Goal: Use online tool/utility: Utilize a website feature to perform a specific function

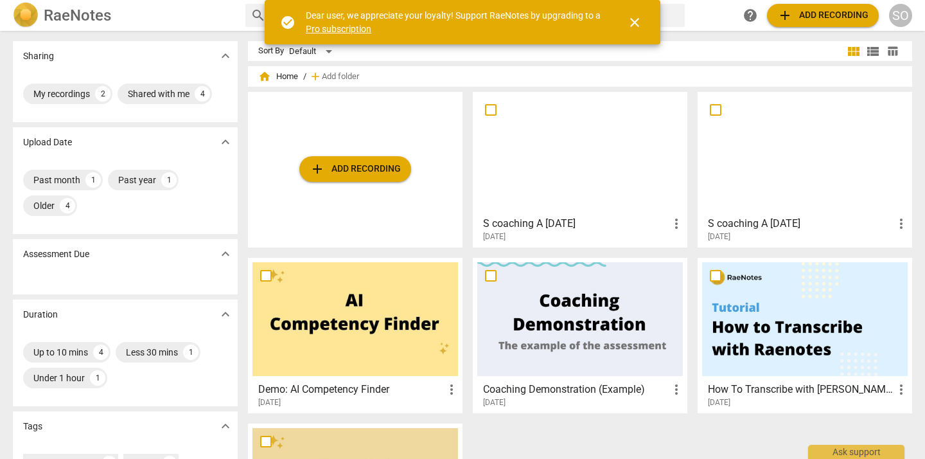
click at [375, 168] on span "add Add recording" at bounding box center [355, 168] width 91 height 15
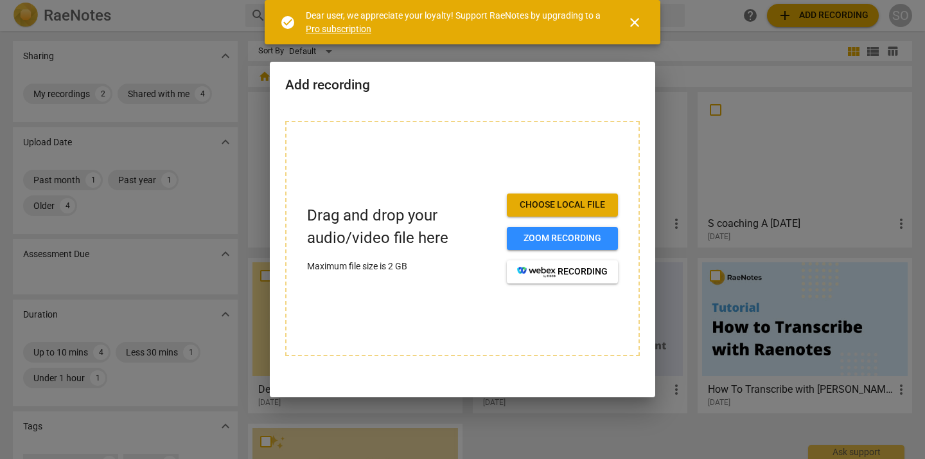
click at [546, 205] on span "Choose local file" at bounding box center [562, 205] width 91 height 13
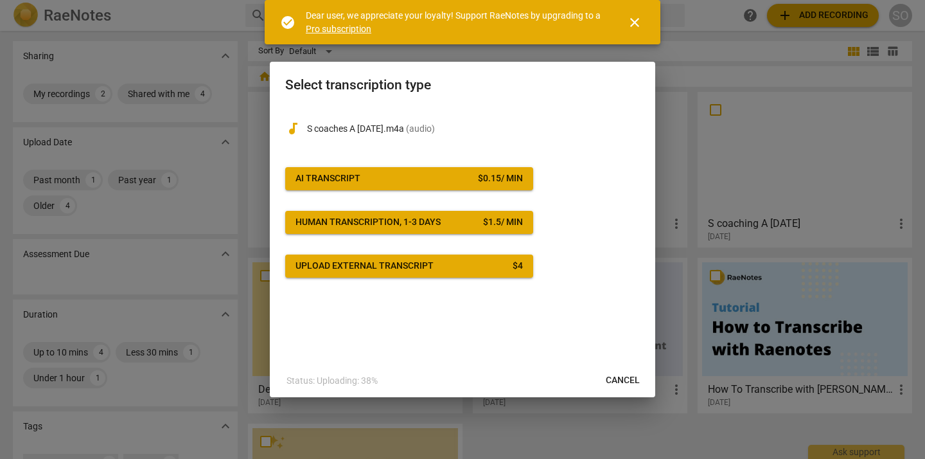
click at [445, 179] on span "AI Transcript $ 0.15 / min" at bounding box center [410, 178] width 228 height 13
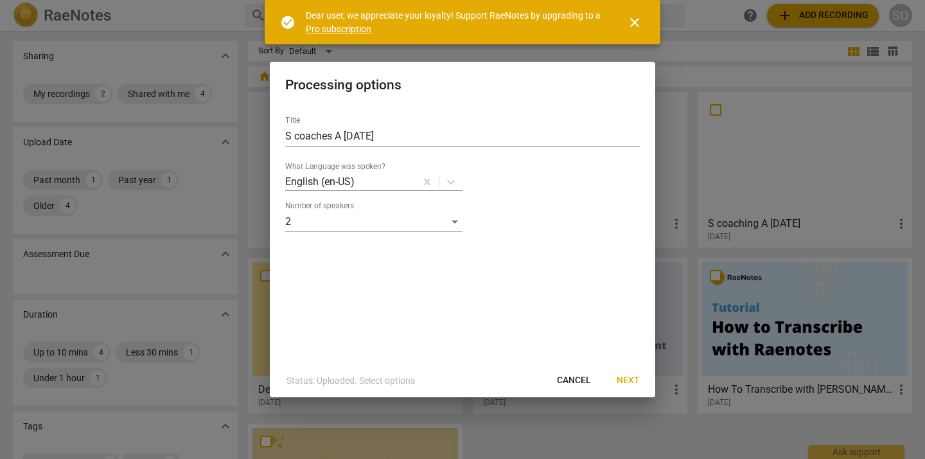
click at [628, 377] on span "Next" at bounding box center [628, 380] width 23 height 13
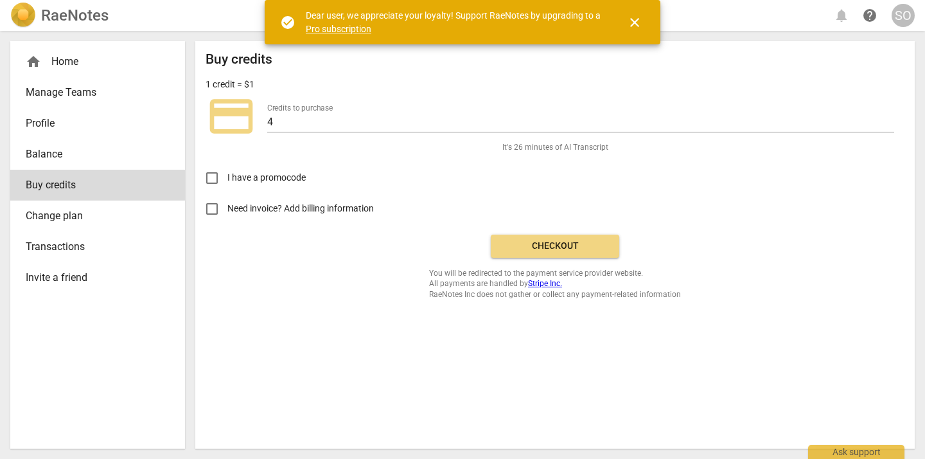
click at [635, 21] on span "close" at bounding box center [634, 22] width 15 height 15
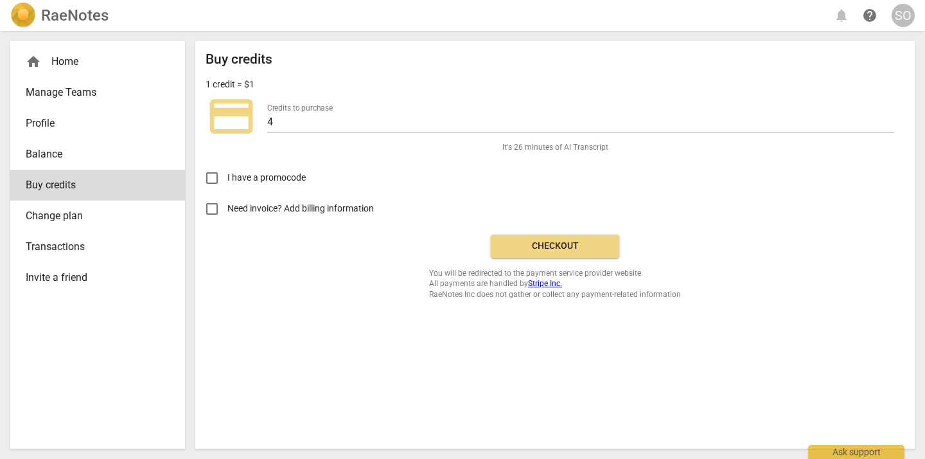
click at [533, 244] on span "Checkout" at bounding box center [555, 246] width 108 height 13
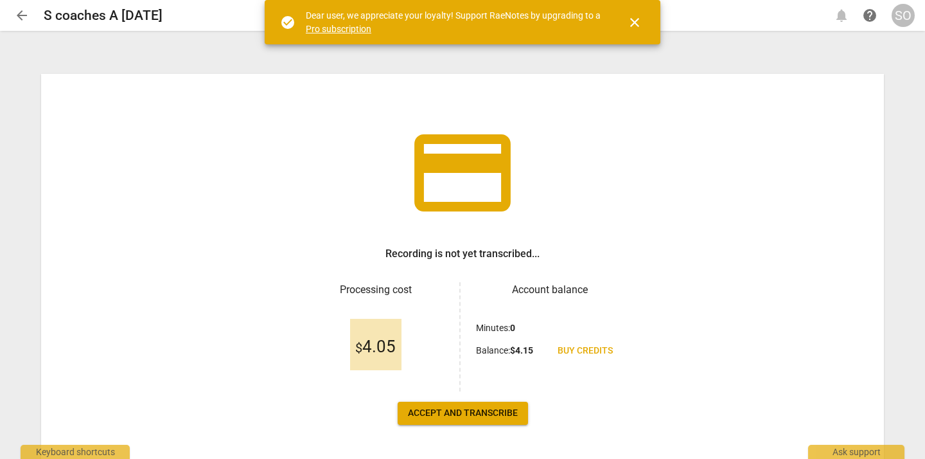
scroll to position [48, 0]
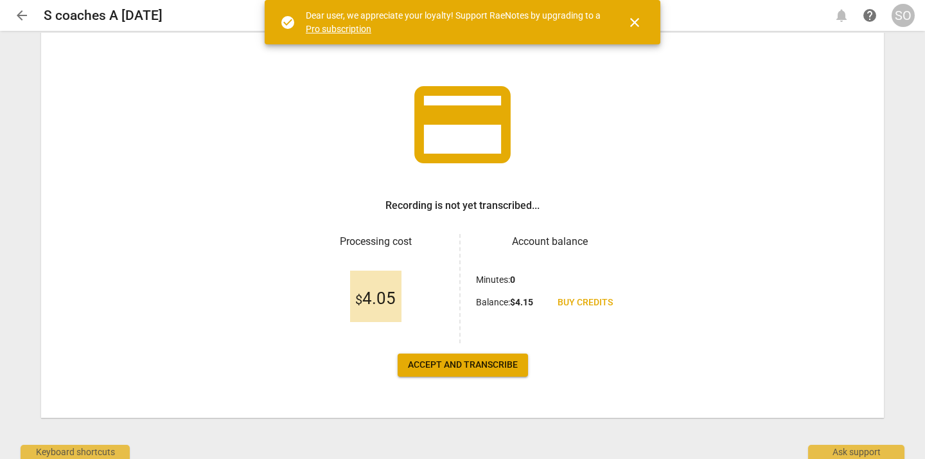
click at [463, 359] on span "Accept and transcribe" at bounding box center [463, 365] width 110 height 13
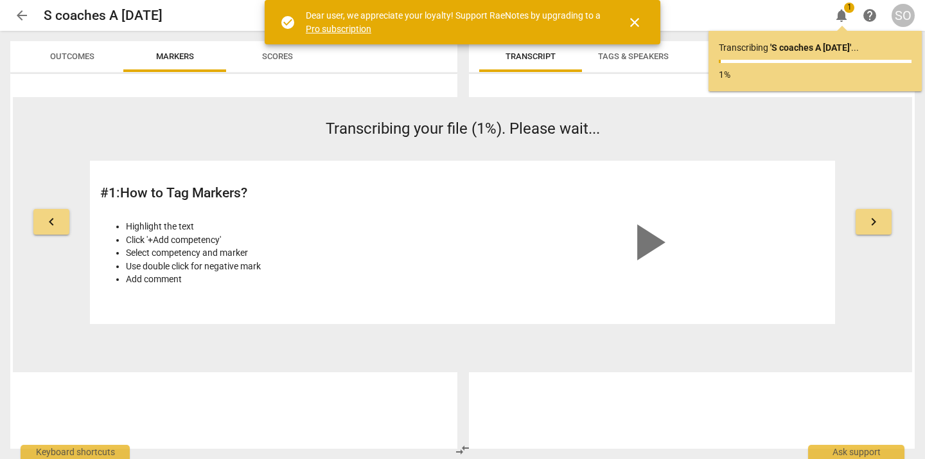
click at [636, 26] on span "close" at bounding box center [634, 22] width 15 height 15
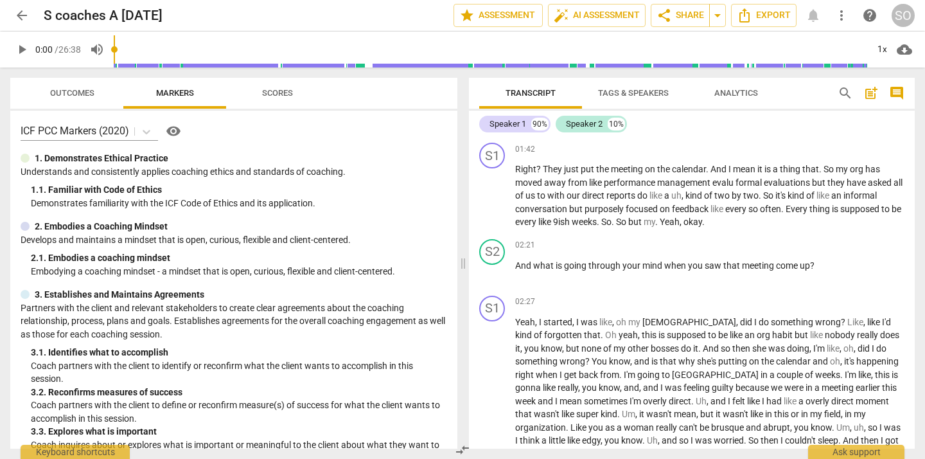
scroll to position [366, 0]
click at [494, 195] on span "play_arrow" at bounding box center [492, 195] width 15 height 15
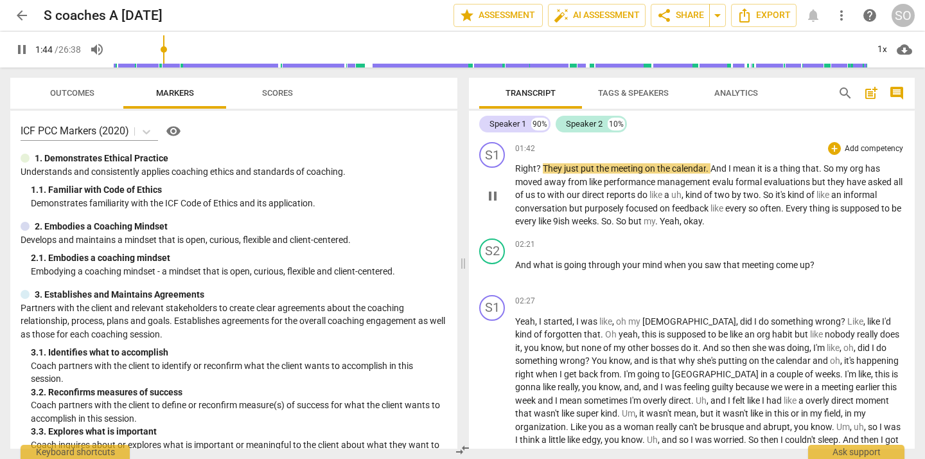
click at [540, 168] on span "?" at bounding box center [540, 168] width 6 height 10
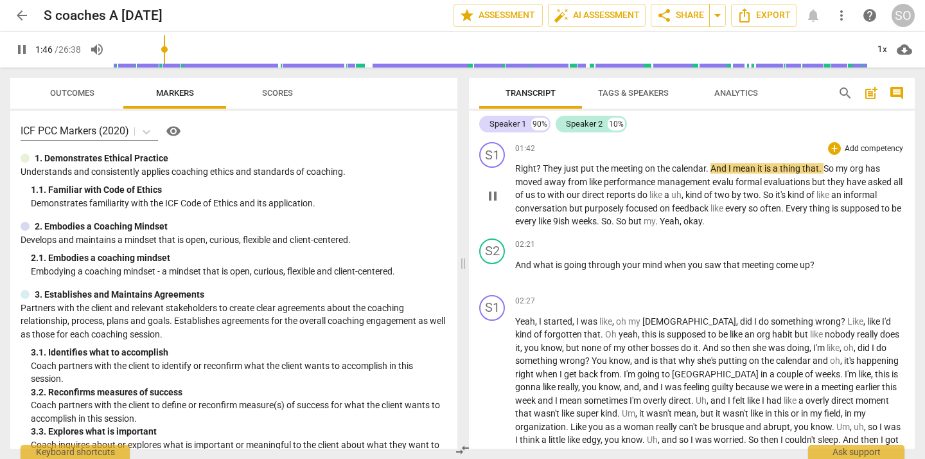
click at [501, 194] on span "pause" at bounding box center [492, 195] width 15 height 15
type input "107"
click at [541, 168] on span "?" at bounding box center [540, 168] width 6 height 10
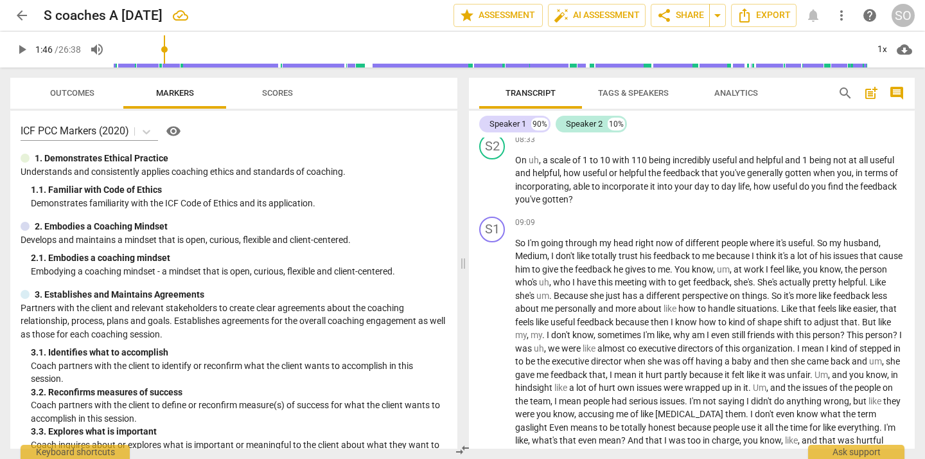
scroll to position [1259, 0]
click at [639, 165] on span "110" at bounding box center [640, 159] width 17 height 10
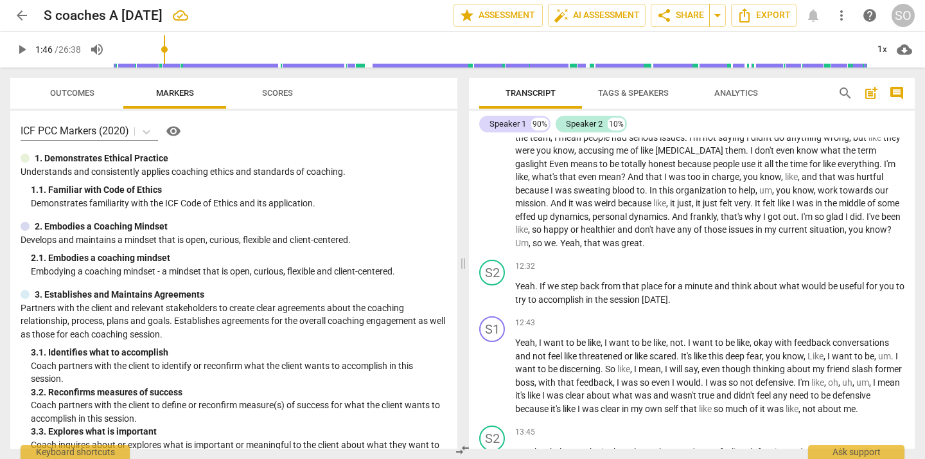
scroll to position [1530, 0]
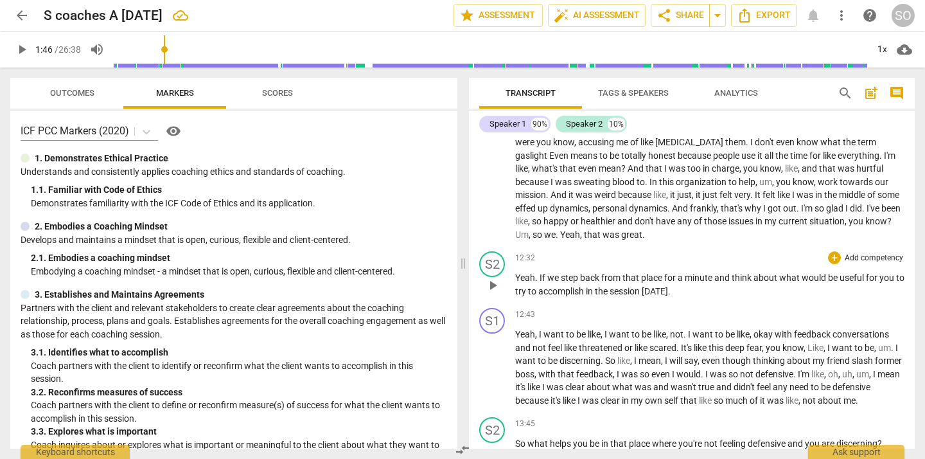
click at [492, 293] on span "play_arrow" at bounding box center [492, 285] width 15 height 15
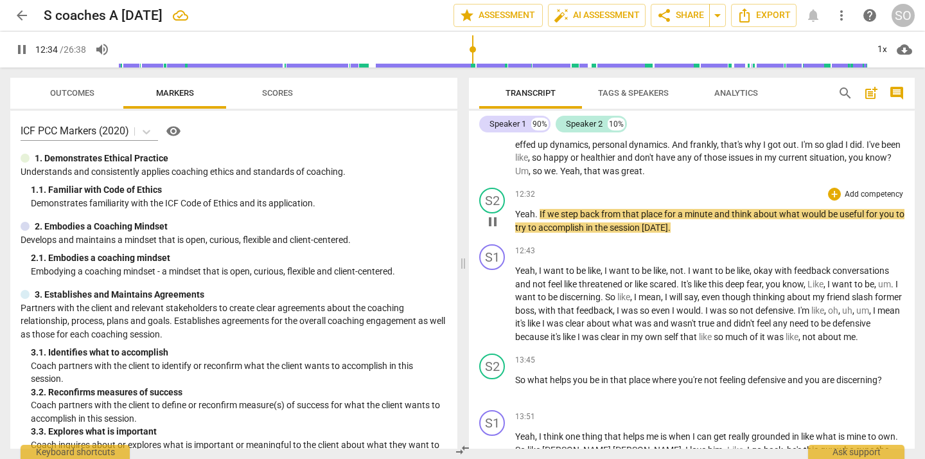
scroll to position [1598, 0]
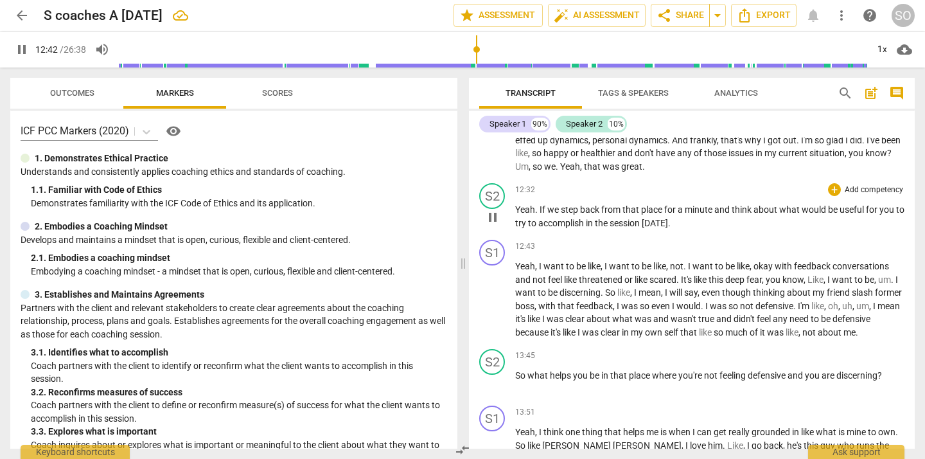
click at [492, 225] on span "pause" at bounding box center [492, 217] width 15 height 15
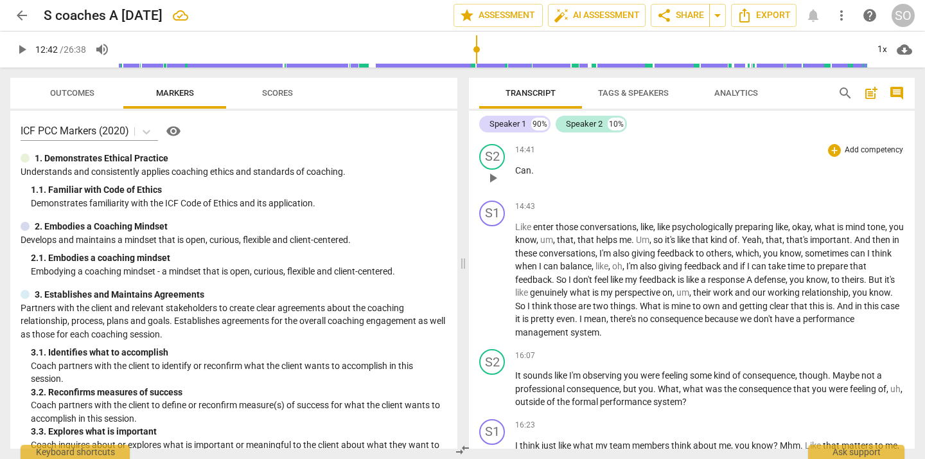
scroll to position [1957, 0]
click at [493, 185] on span "play_arrow" at bounding box center [492, 177] width 15 height 15
click at [493, 185] on span "pause" at bounding box center [492, 177] width 15 height 15
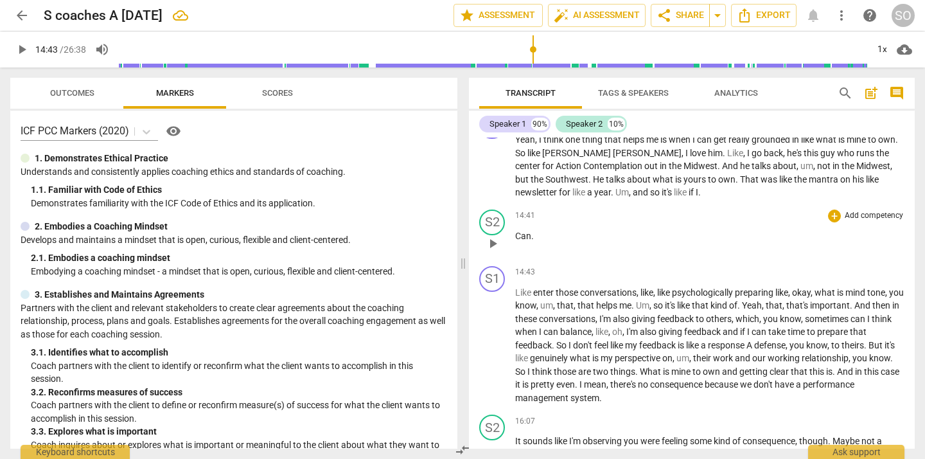
scroll to position [1885, 0]
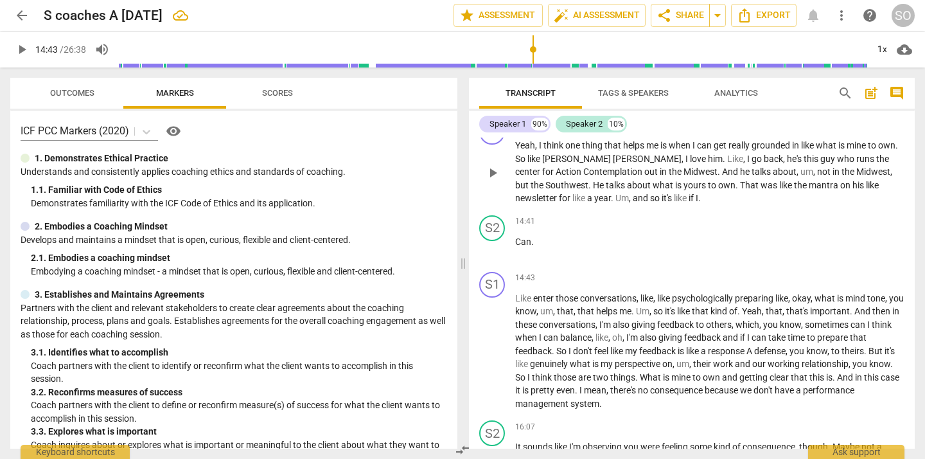
click at [496, 181] on span "play_arrow" at bounding box center [492, 172] width 15 height 15
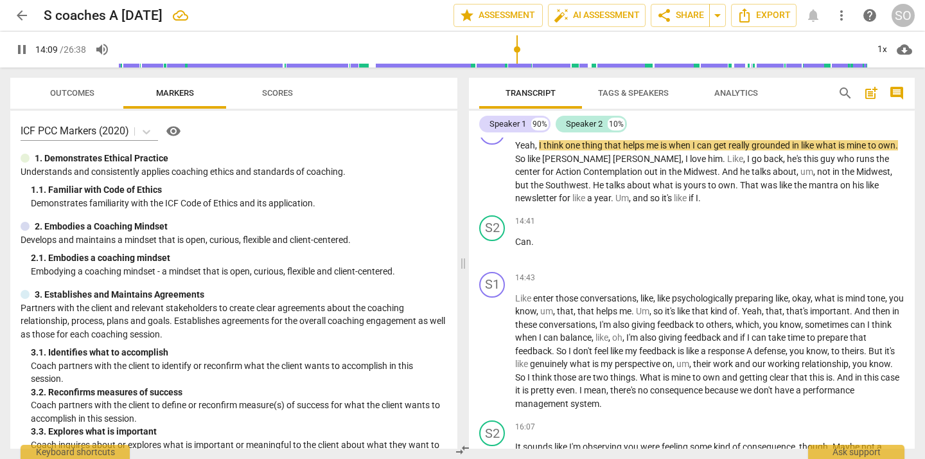
drag, startPoint x: 510, startPoint y: 48, endPoint x: 517, endPoint y: 49, distance: 7.2
click at [517, 49] on input "range" at bounding box center [493, 49] width 749 height 41
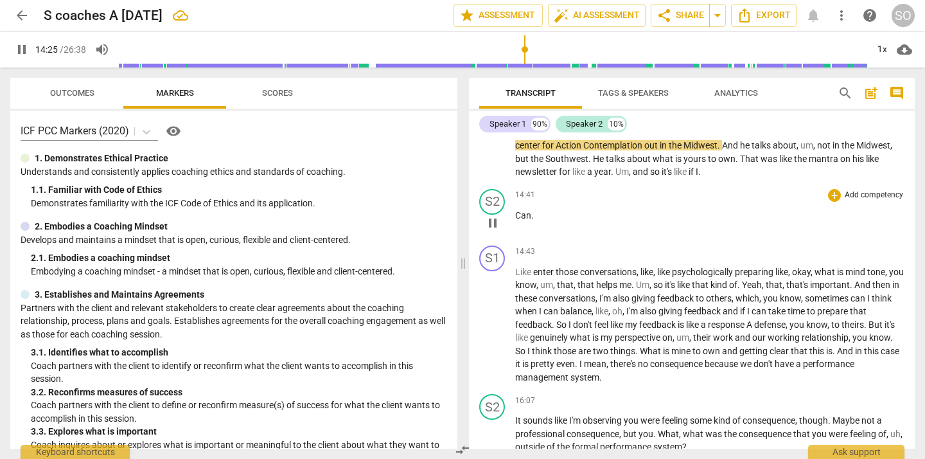
scroll to position [1913, 0]
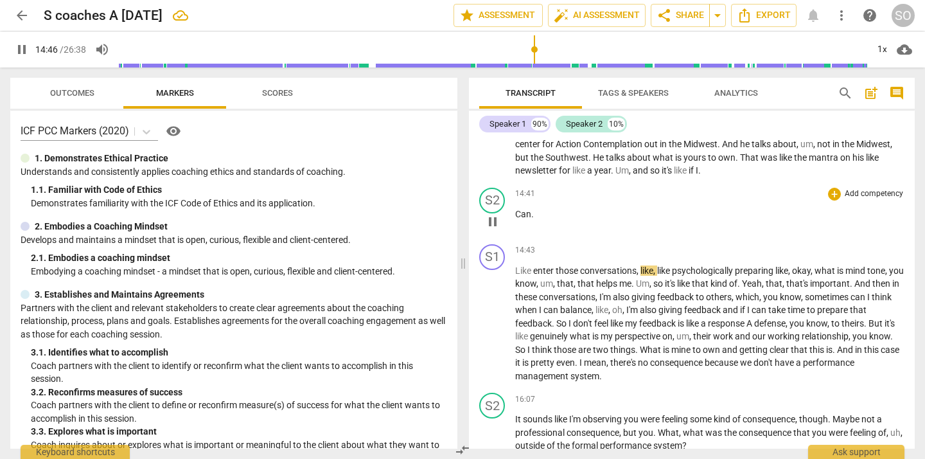
click at [493, 229] on span "pause" at bounding box center [492, 221] width 15 height 15
click at [516, 219] on span "Can" at bounding box center [523, 214] width 16 height 10
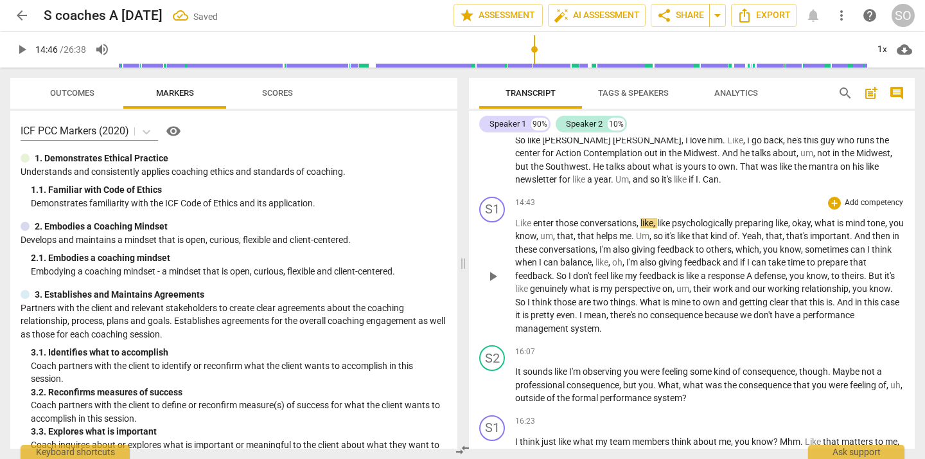
scroll to position [1905, 0]
click at [515, 227] on span "Like" at bounding box center [524, 222] width 18 height 10
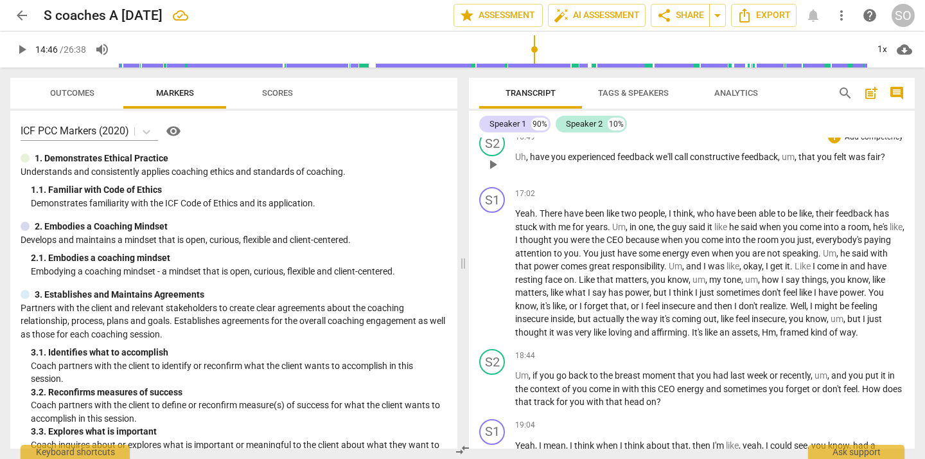
scroll to position [2206, 0]
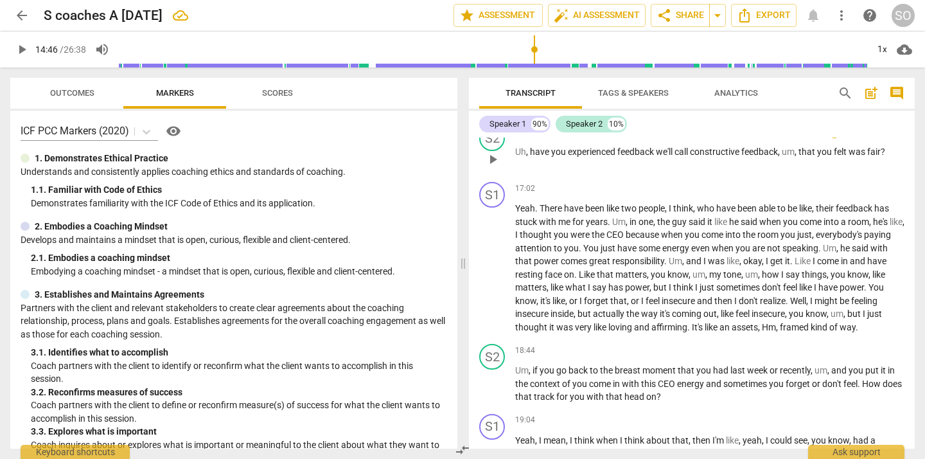
click at [493, 167] on span "play_arrow" at bounding box center [492, 159] width 15 height 15
click at [493, 167] on span "pause" at bounding box center [492, 159] width 15 height 15
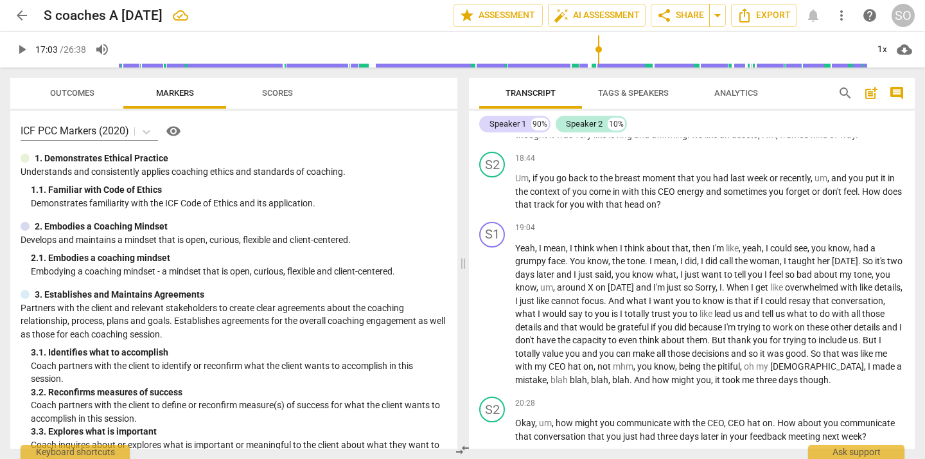
scroll to position [2411, 0]
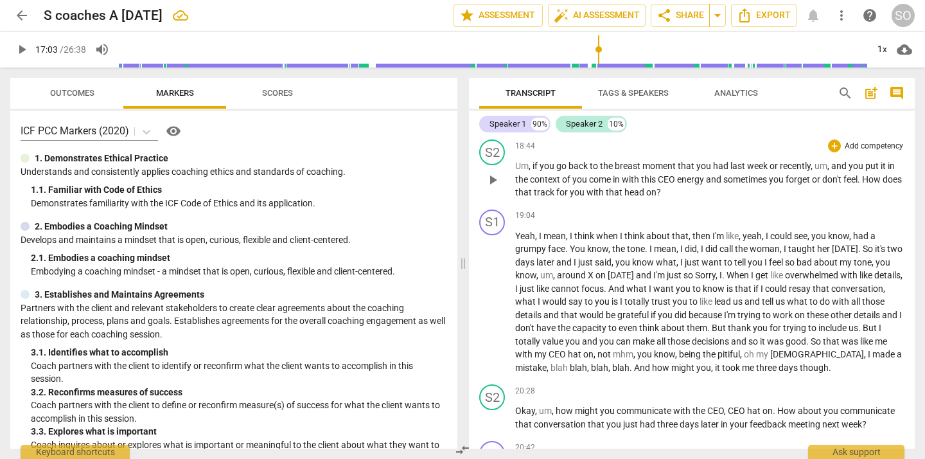
click at [490, 188] on span "play_arrow" at bounding box center [492, 179] width 15 height 15
click at [493, 188] on span "pause" at bounding box center [492, 179] width 15 height 15
click at [629, 171] on span "breast" at bounding box center [629, 166] width 28 height 10
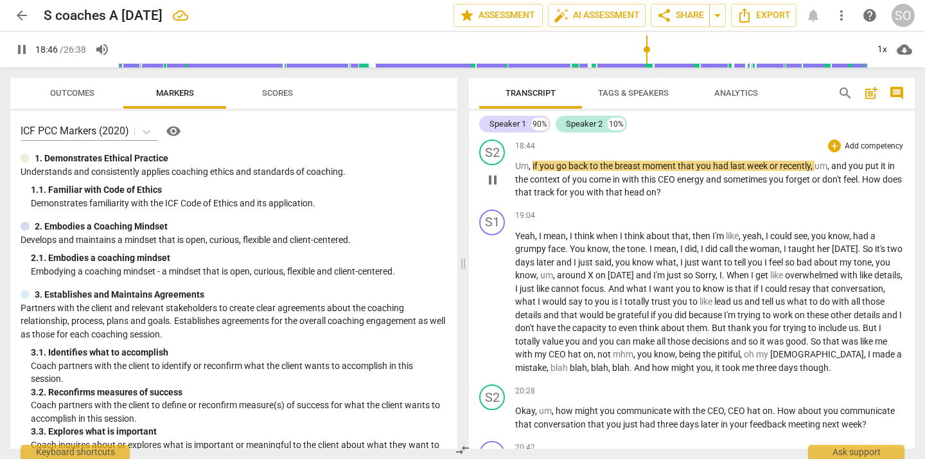
click at [629, 171] on span "breast" at bounding box center [629, 166] width 28 height 10
click at [494, 188] on span "pause" at bounding box center [492, 179] width 15 height 15
type input "1129"
click at [643, 171] on span "breast" at bounding box center [629, 166] width 28 height 10
click at [656, 267] on span "know" at bounding box center [644, 262] width 24 height 10
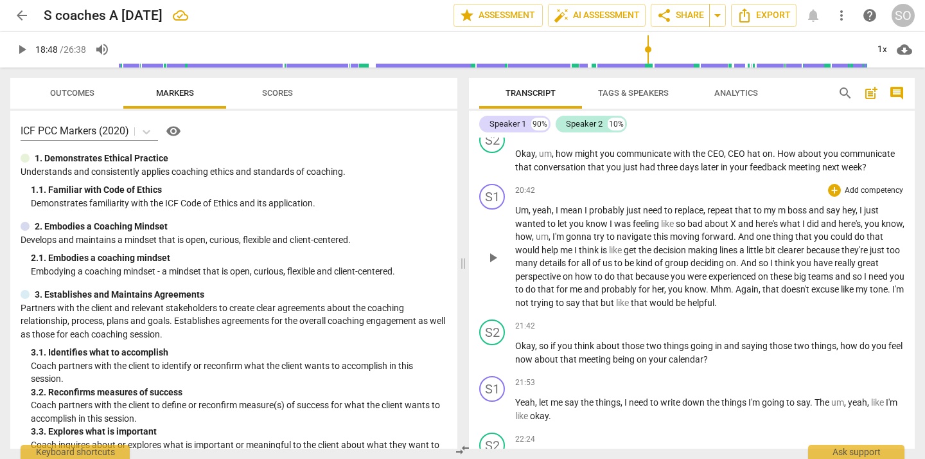
scroll to position [2669, 0]
click at [496, 168] on span "play_arrow" at bounding box center [492, 159] width 15 height 15
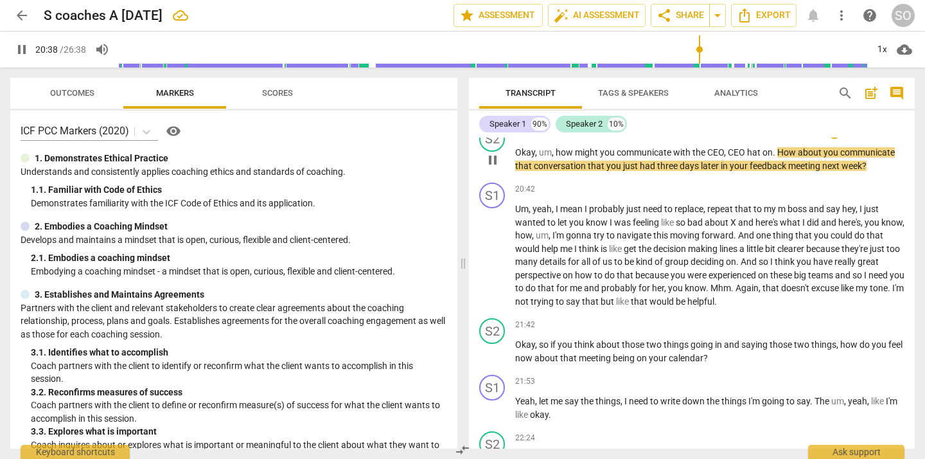
click at [492, 168] on span "pause" at bounding box center [492, 159] width 15 height 15
click at [800, 157] on span "about" at bounding box center [811, 152] width 26 height 10
click at [495, 168] on span "pause" at bounding box center [492, 159] width 15 height 15
type input "1236"
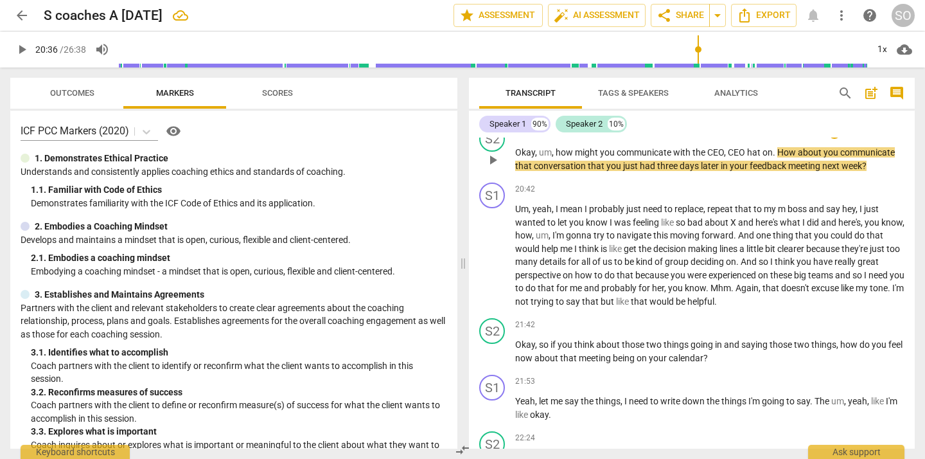
click at [823, 157] on span "about" at bounding box center [811, 152] width 26 height 10
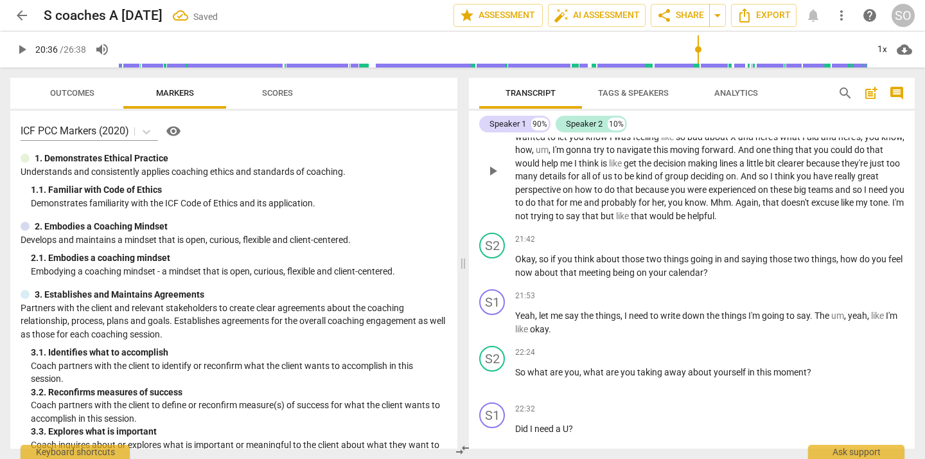
scroll to position [2758, 0]
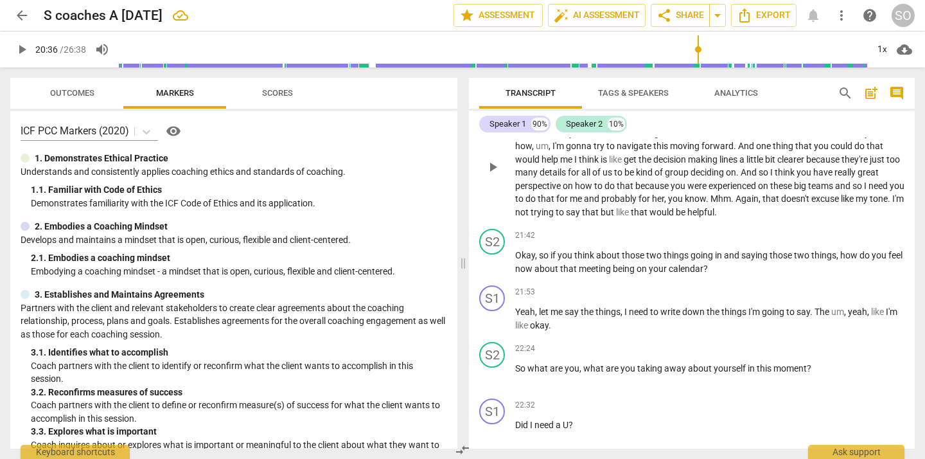
click at [492, 175] on span "play_arrow" at bounding box center [492, 166] width 15 height 15
click at [492, 175] on span "pause" at bounding box center [492, 166] width 15 height 15
type input "1255"
click at [708, 125] on span "," at bounding box center [706, 119] width 4 height 10
click at [759, 125] on span "boss" at bounding box center [765, 119] width 21 height 10
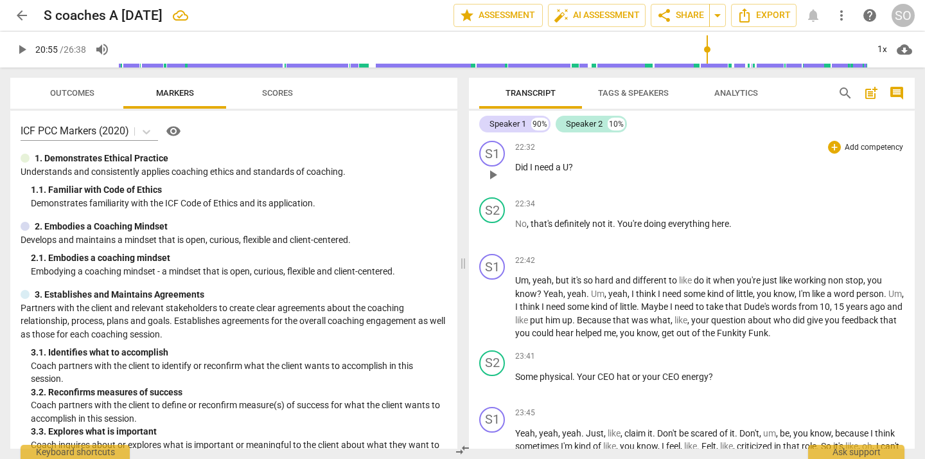
scroll to position [3019, 0]
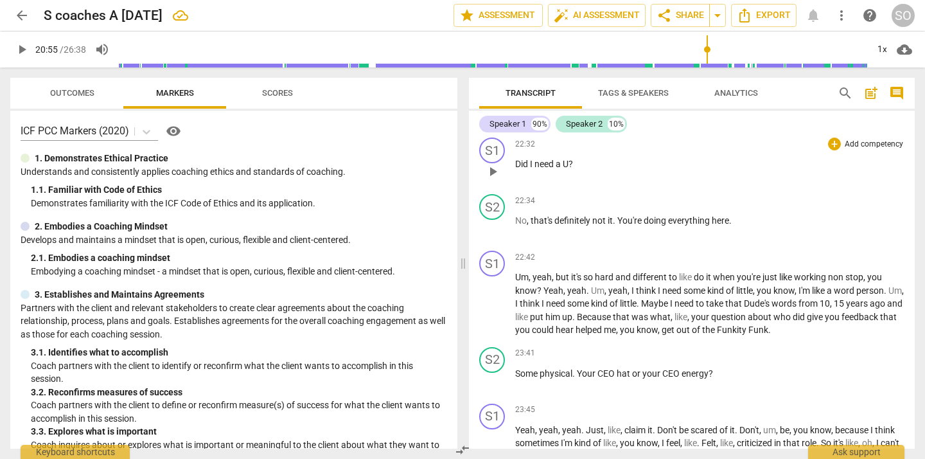
click at [494, 179] on span "play_arrow" at bounding box center [492, 171] width 15 height 15
click at [494, 179] on span "pause" at bounding box center [492, 171] width 15 height 15
type input "1354"
click at [530, 169] on span "Did" at bounding box center [522, 164] width 15 height 10
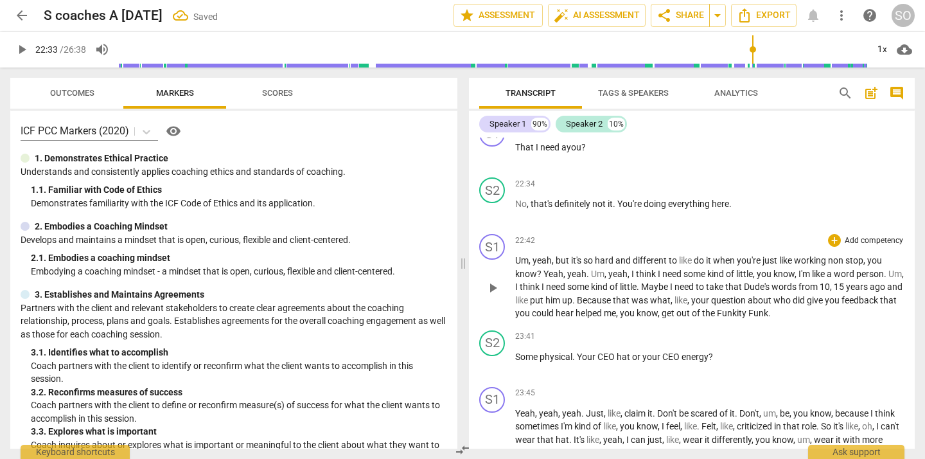
scroll to position [3039, 0]
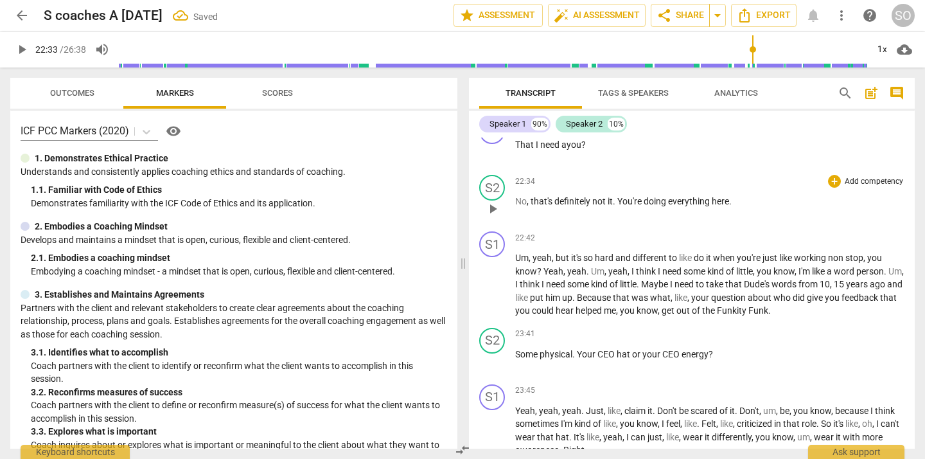
click at [490, 217] on span "play_arrow" at bounding box center [492, 208] width 15 height 15
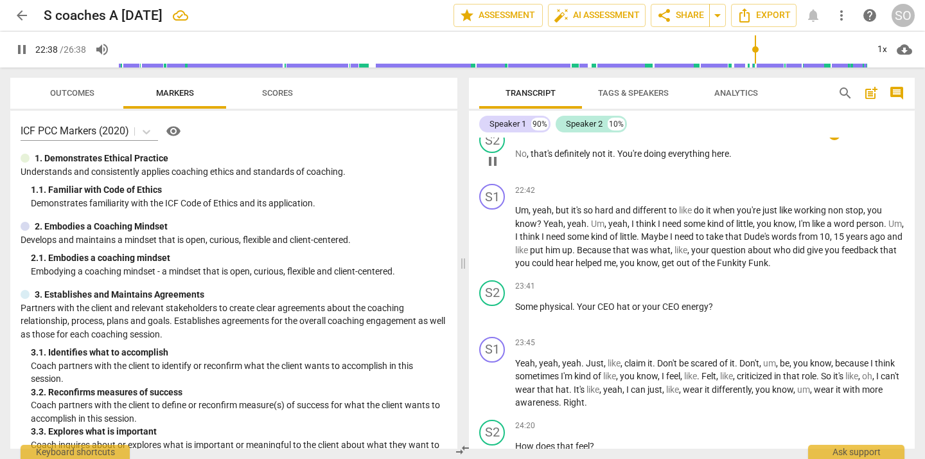
scroll to position [3087, 0]
click at [488, 168] on span "pause" at bounding box center [492, 160] width 15 height 15
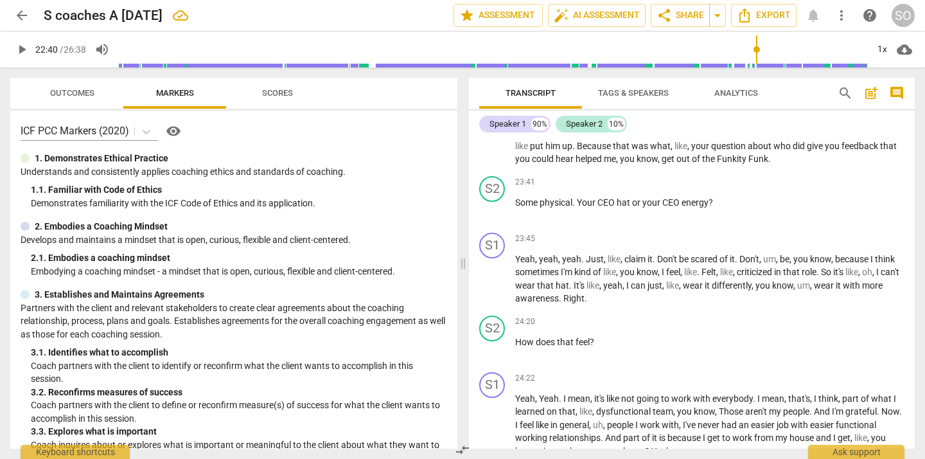
scroll to position [3192, 0]
click at [492, 217] on span "play_arrow" at bounding box center [492, 208] width 15 height 15
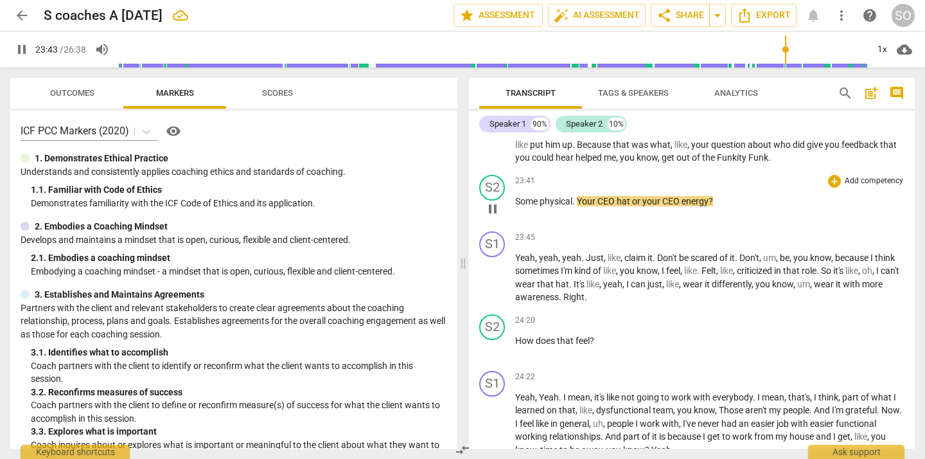
click at [492, 217] on span "pause" at bounding box center [492, 208] width 15 height 15
click at [492, 140] on span "play_arrow" at bounding box center [492, 132] width 15 height 15
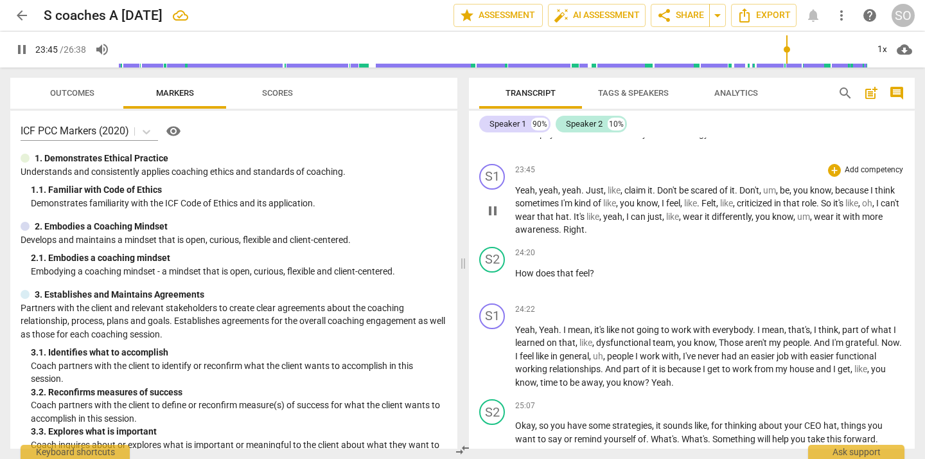
scroll to position [3263, 0]
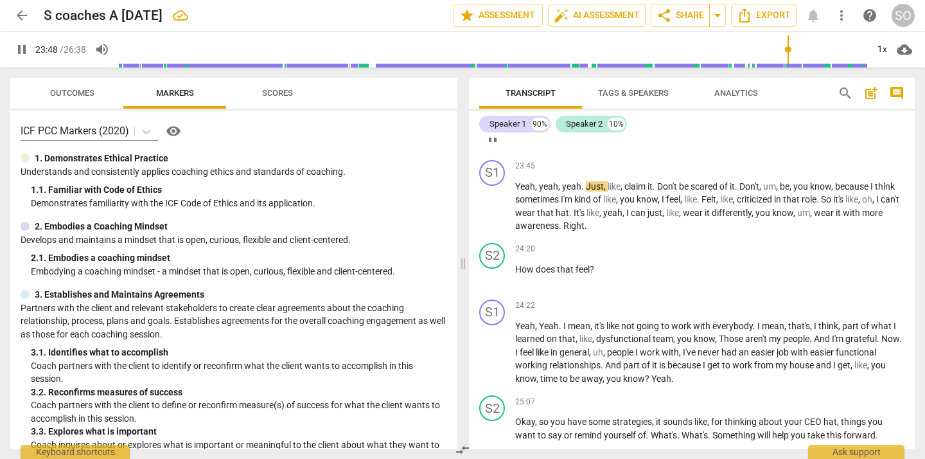
click at [537, 135] on span "Some" at bounding box center [527, 130] width 24 height 10
type input "1430"
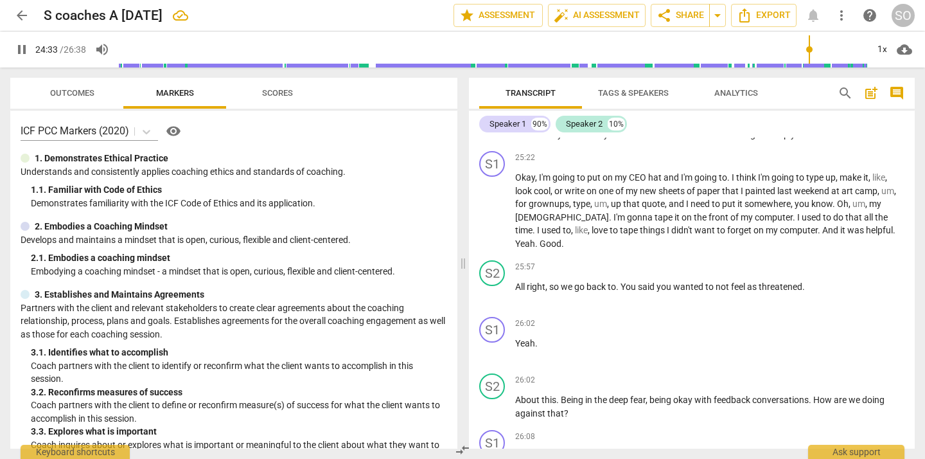
scroll to position [3574, 0]
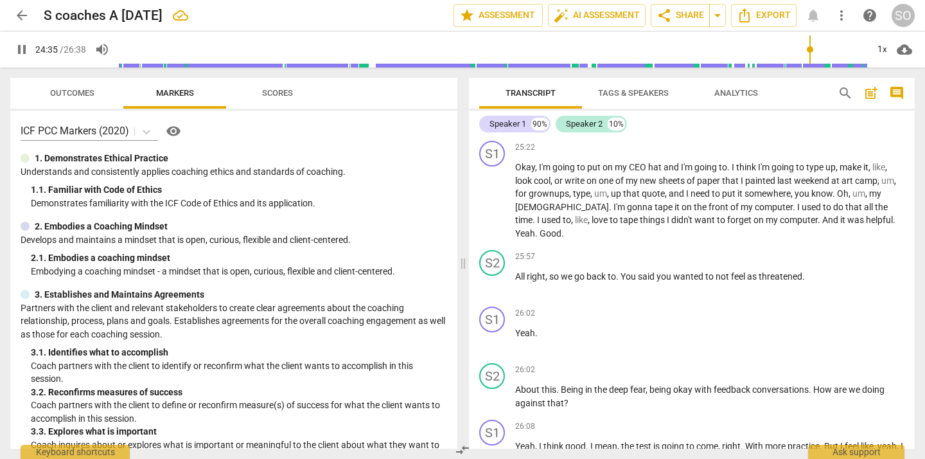
click at [494, 126] on span "pause" at bounding box center [492, 118] width 15 height 15
click at [494, 126] on span "play_arrow" at bounding box center [492, 118] width 15 height 15
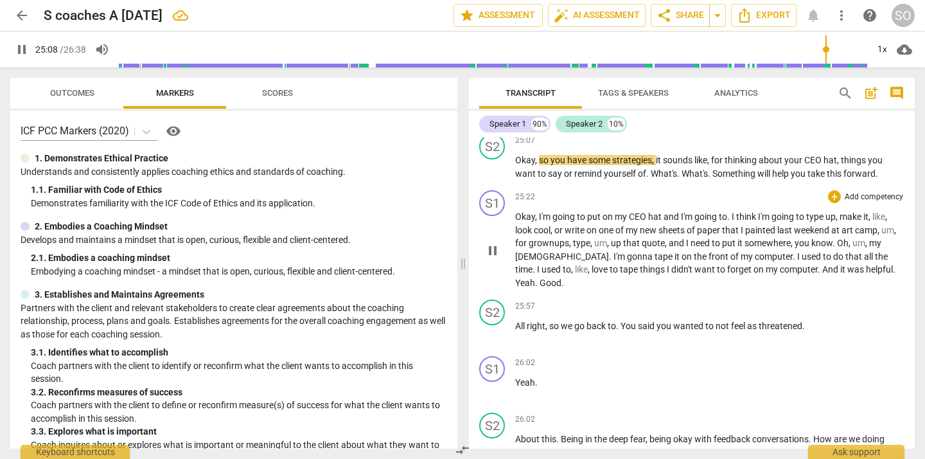
scroll to position [3524, 0]
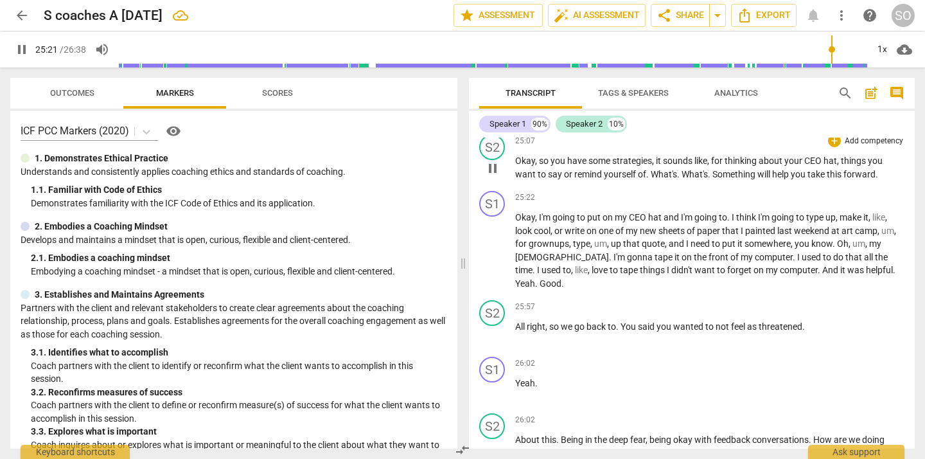
click at [494, 176] on span "pause" at bounding box center [492, 168] width 15 height 15
type input "1522"
click at [713, 179] on span "." at bounding box center [710, 174] width 4 height 10
click at [717, 215] on div "S1 play_arrow pause 25:22 + Add competency keyboard_arrow_right Okay , I'm goin…" at bounding box center [692, 240] width 446 height 109
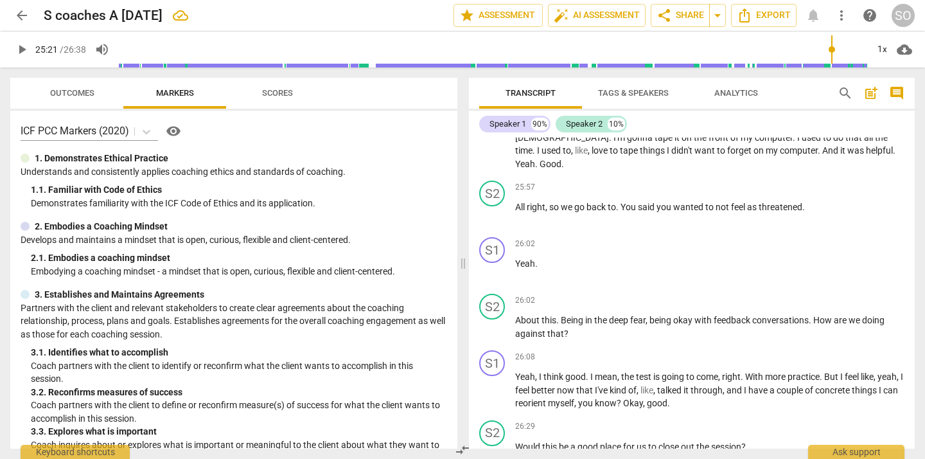
scroll to position [3647, 0]
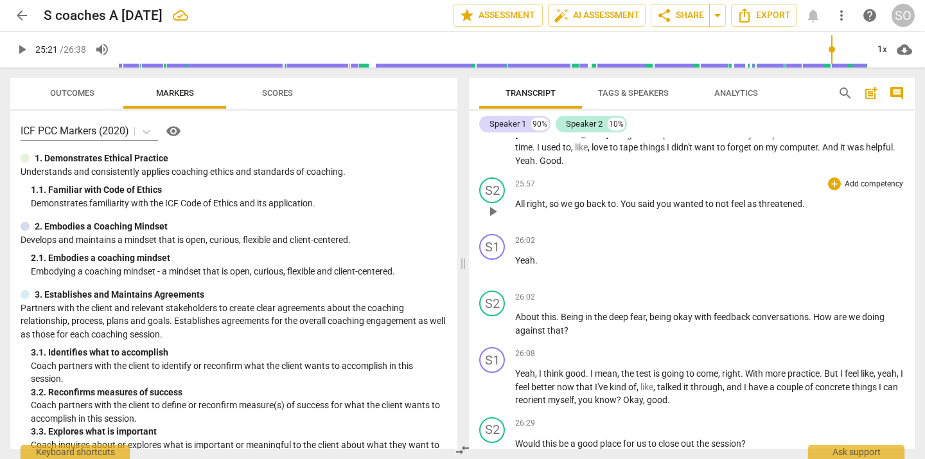
click at [492, 219] on span "play_arrow" at bounding box center [492, 211] width 15 height 15
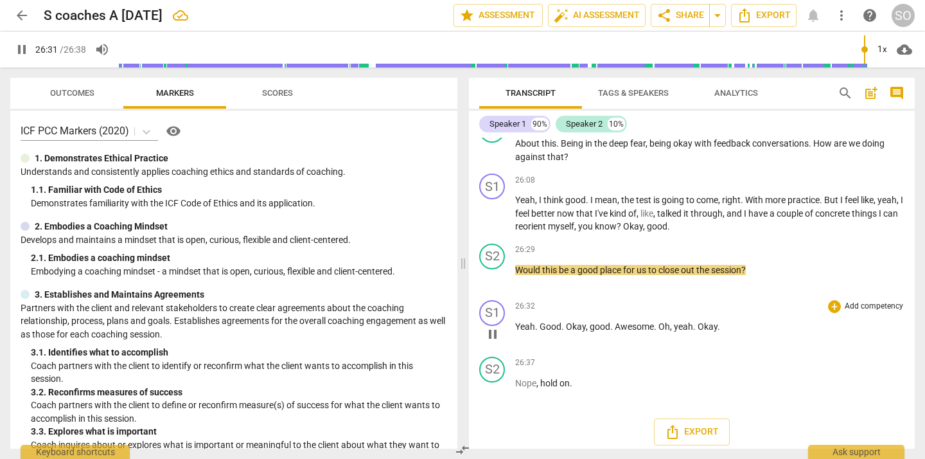
scroll to position [3840, 0]
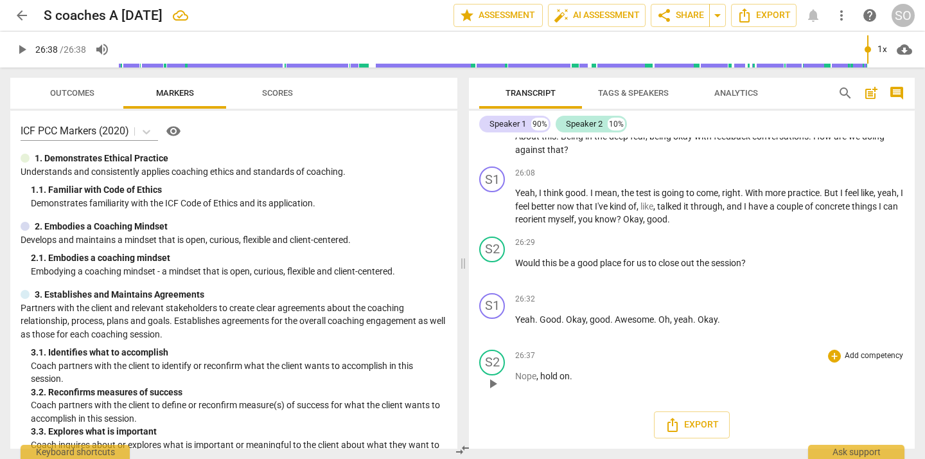
click at [495, 381] on span "play_arrow" at bounding box center [492, 383] width 15 height 15
click at [495, 381] on span "pause" at bounding box center [492, 383] width 15 height 15
type input "1598"
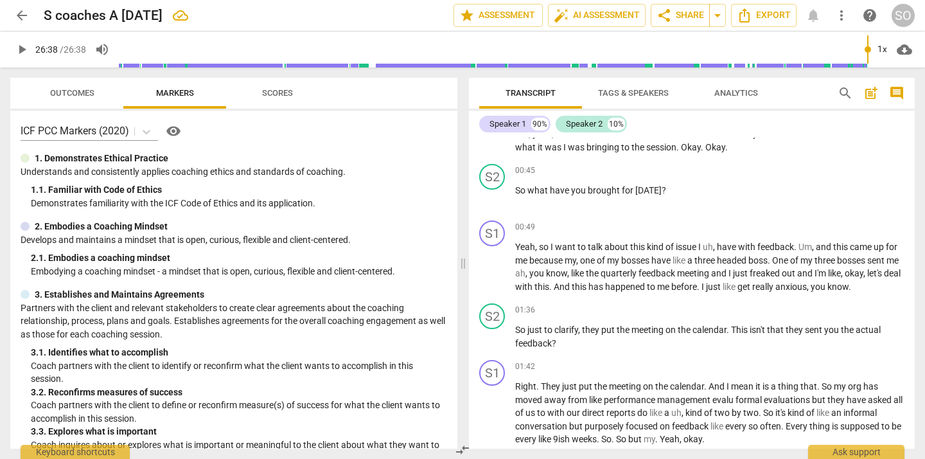
scroll to position [0, 0]
